Goal: Task Accomplishment & Management: Use online tool/utility

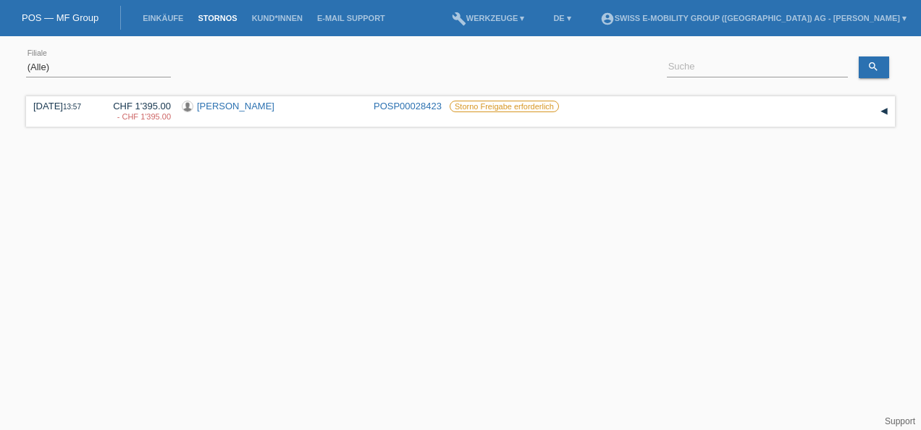
click at [217, 17] on link "Stornos" at bounding box center [217, 18] width 54 height 9
click at [221, 107] on link "[PERSON_NAME]" at bounding box center [235, 106] width 77 height 11
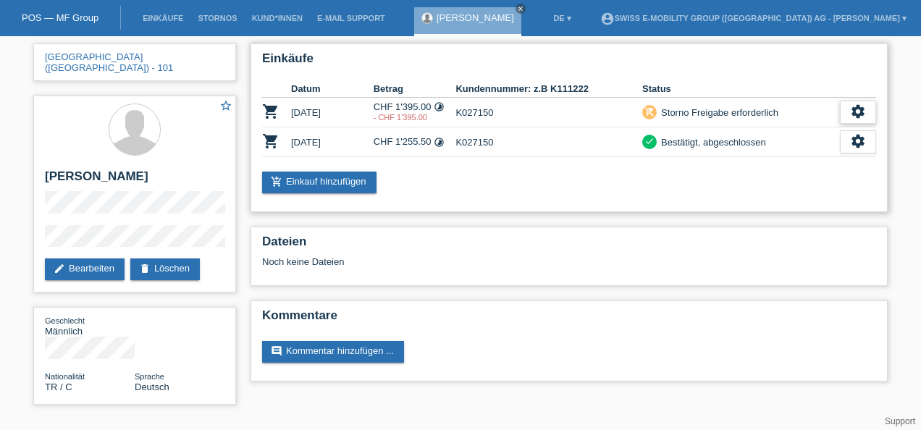
click at [858, 106] on icon "settings" at bounding box center [858, 112] width 16 height 16
click at [840, 132] on span "Anzeigen" at bounding box center [845, 133] width 43 height 17
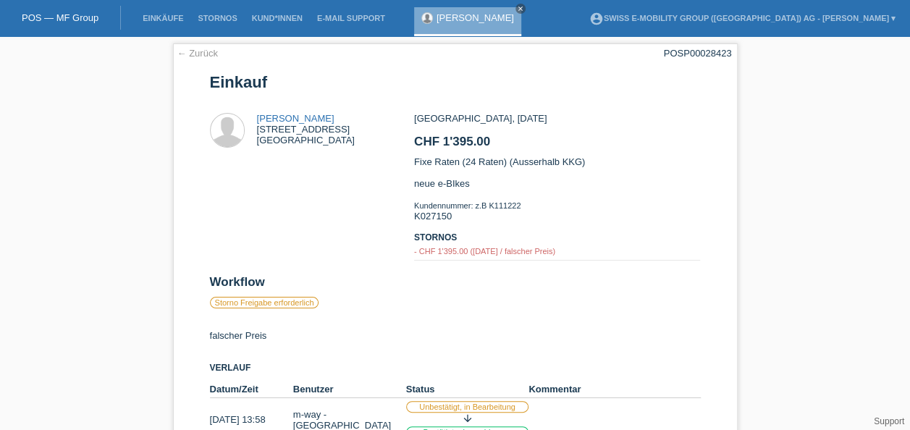
click at [759, 86] on div "← Zurück POSP00028423 Einkauf Serkan Gönültas Geigerstrasse 11 9015 St. Gallen …" at bounding box center [455, 282] width 910 height 493
click at [216, 14] on link "Stornos" at bounding box center [217, 18] width 54 height 9
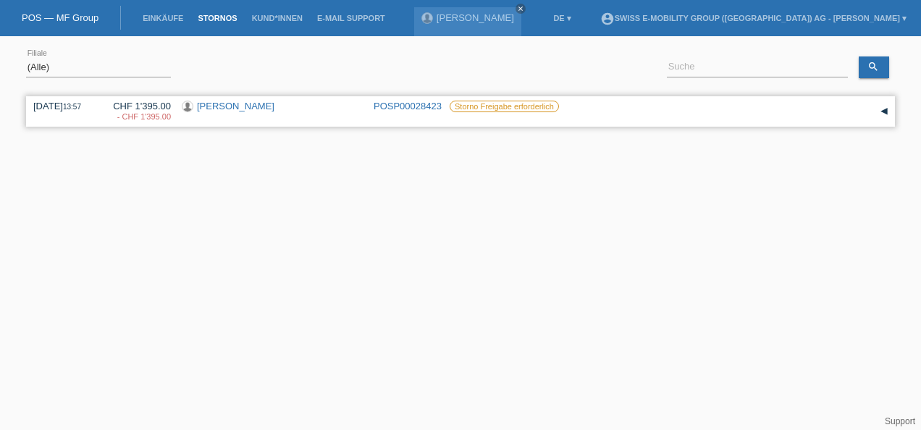
click at [884, 110] on div "▾" at bounding box center [884, 112] width 22 height 22
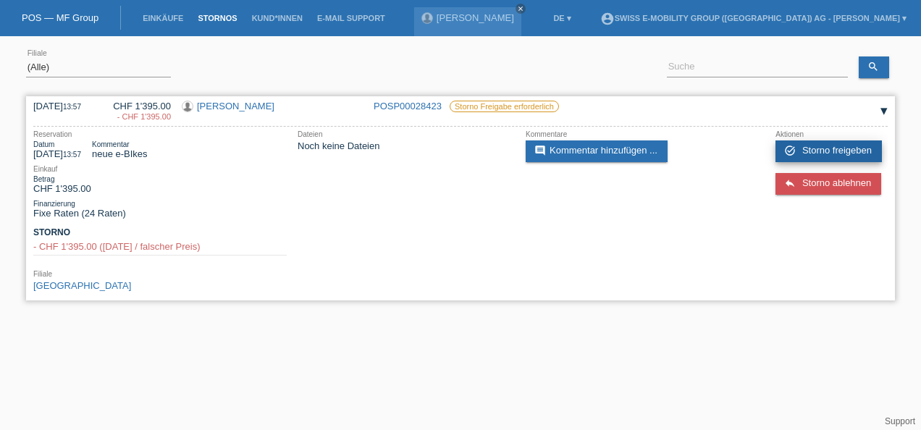
click at [832, 147] on span "Storno freigeben" at bounding box center [836, 150] width 69 height 11
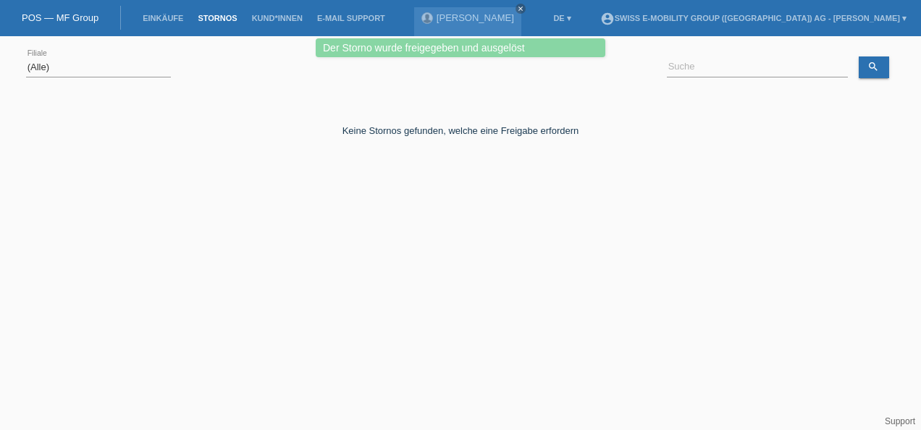
click at [215, 14] on link "Stornos" at bounding box center [217, 18] width 54 height 9
